Goal: Find specific page/section: Find specific page/section

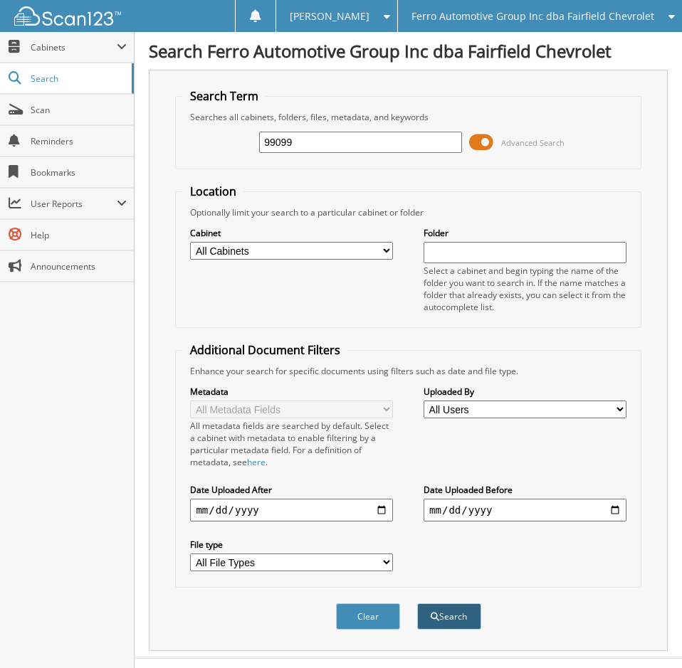
type input "99099"
click at [440, 626] on button "Search" at bounding box center [449, 617] width 64 height 26
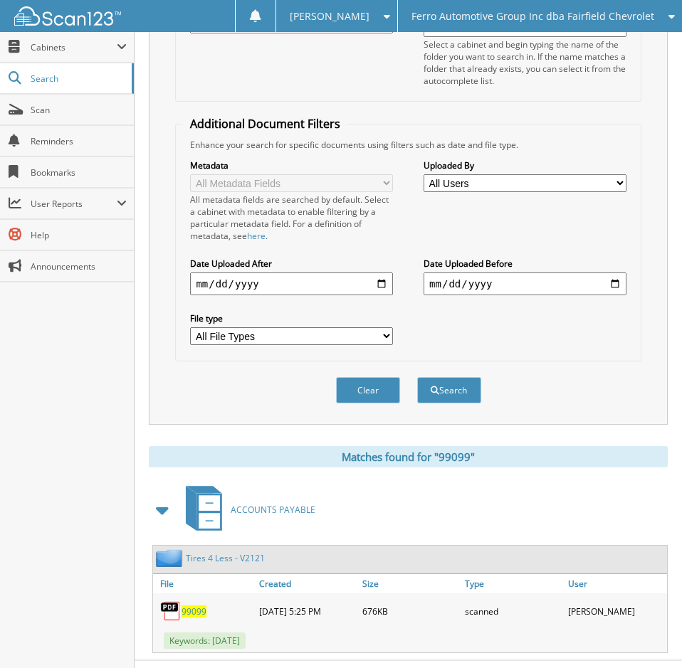
scroll to position [255, 0]
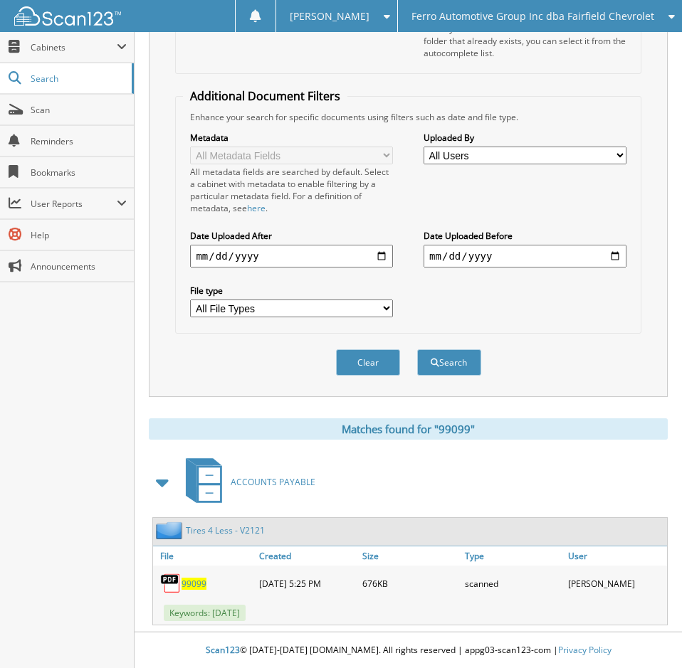
click at [191, 587] on span "99099" at bounding box center [193, 584] width 25 height 12
